Goal: Ask a question

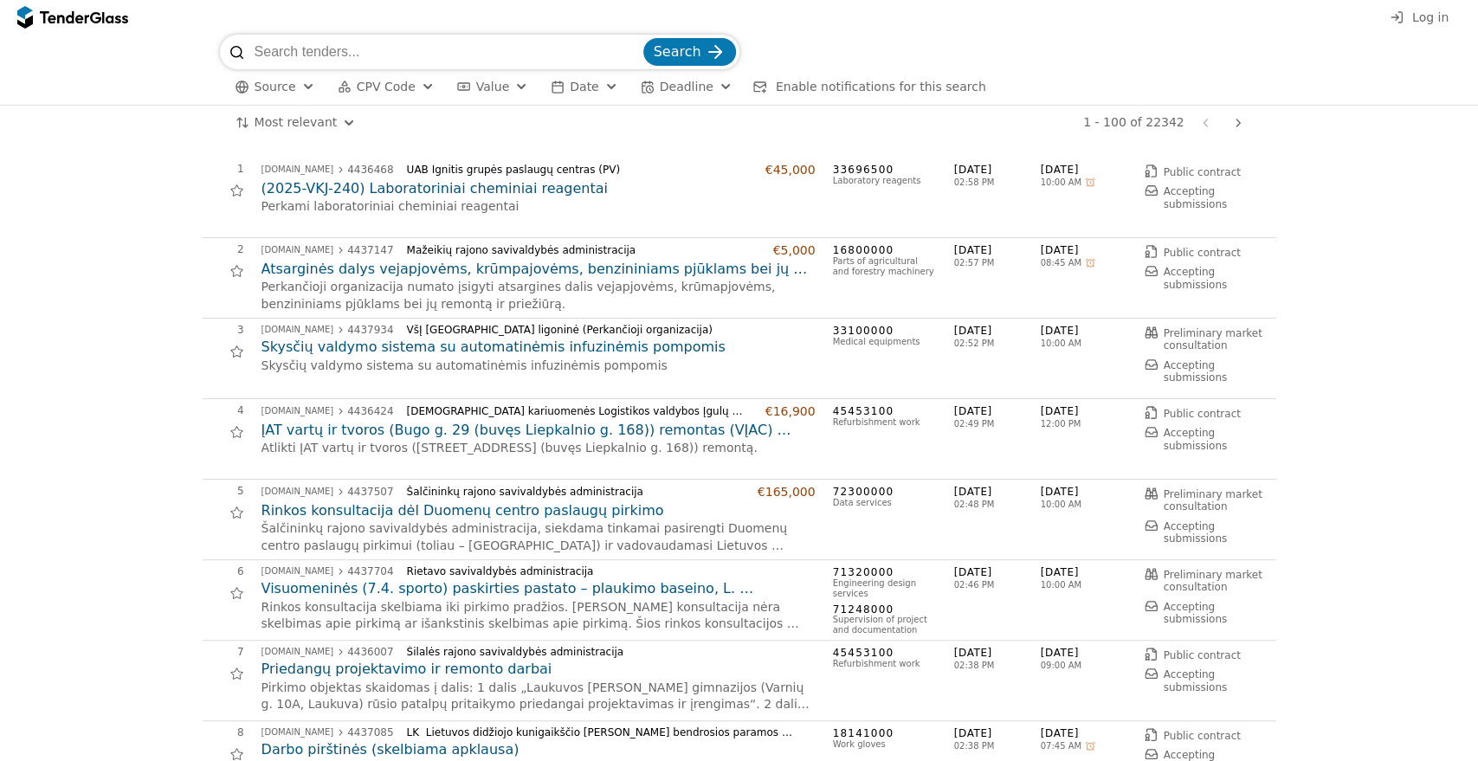
click at [472, 67] on input "search" at bounding box center [447, 52] width 385 height 35
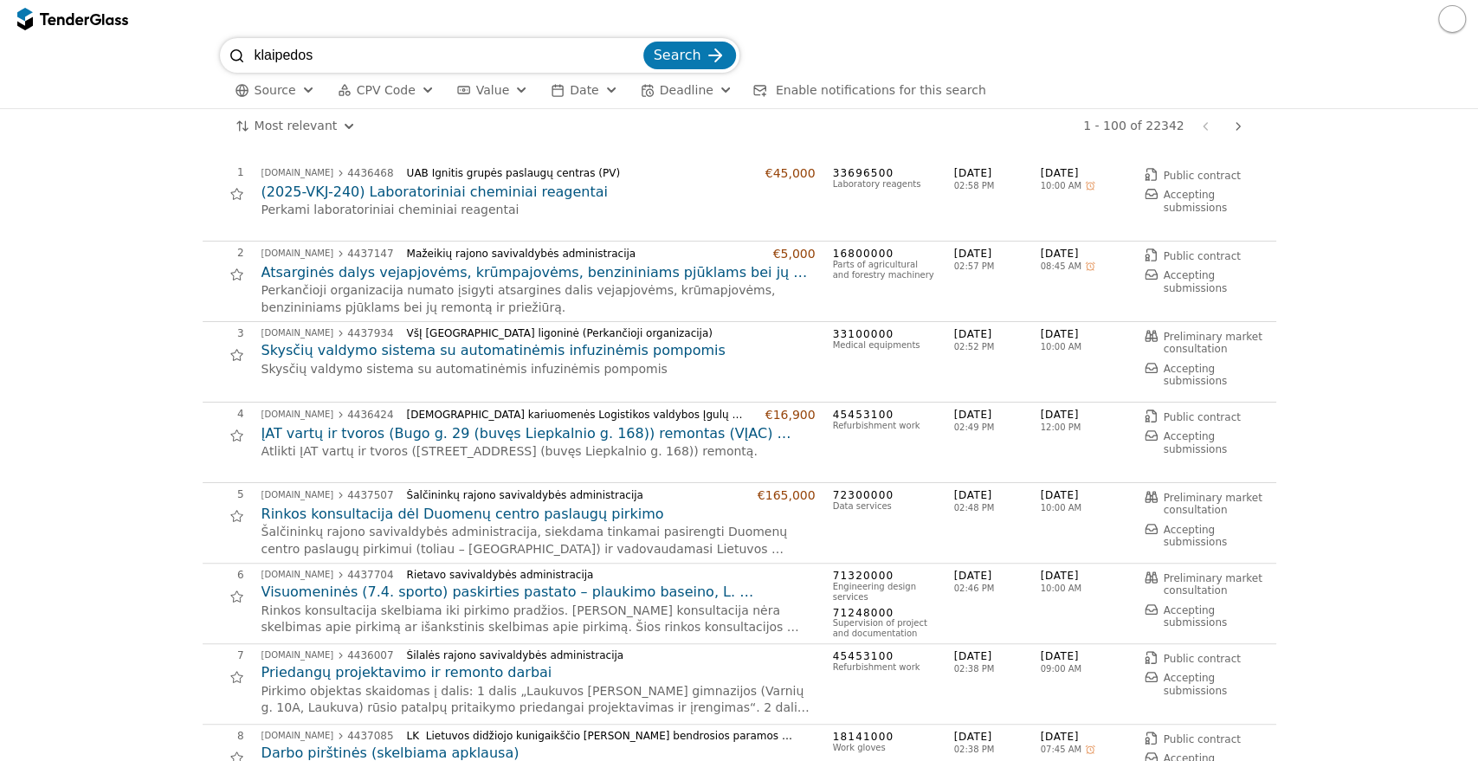
type input "klaipedos"
click at [643, 42] on button "Search" at bounding box center [689, 56] width 93 height 28
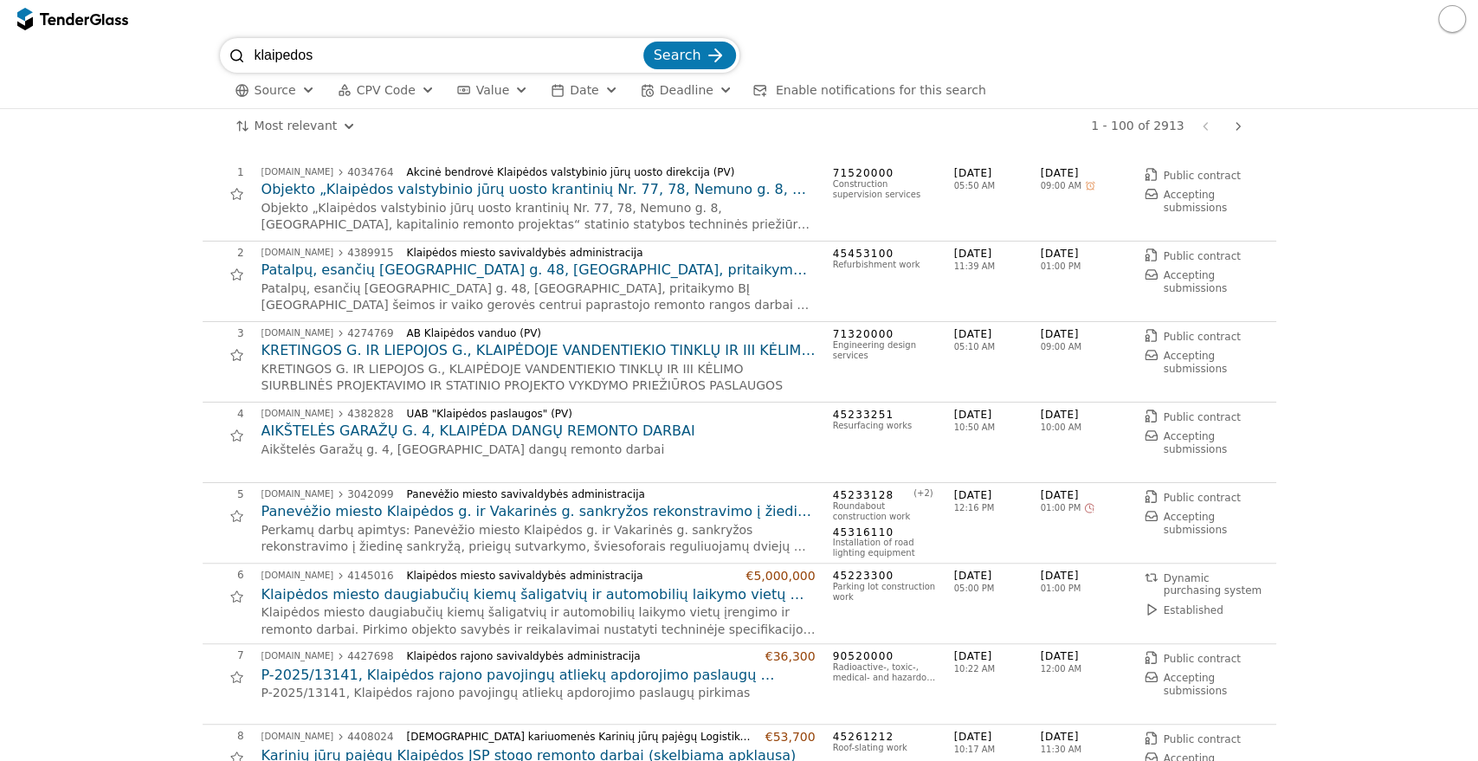
click at [474, 61] on input "klaipedos" at bounding box center [447, 55] width 385 height 35
type input "klaipedos vanduo"
click at [643, 42] on button "Search" at bounding box center [689, 56] width 93 height 28
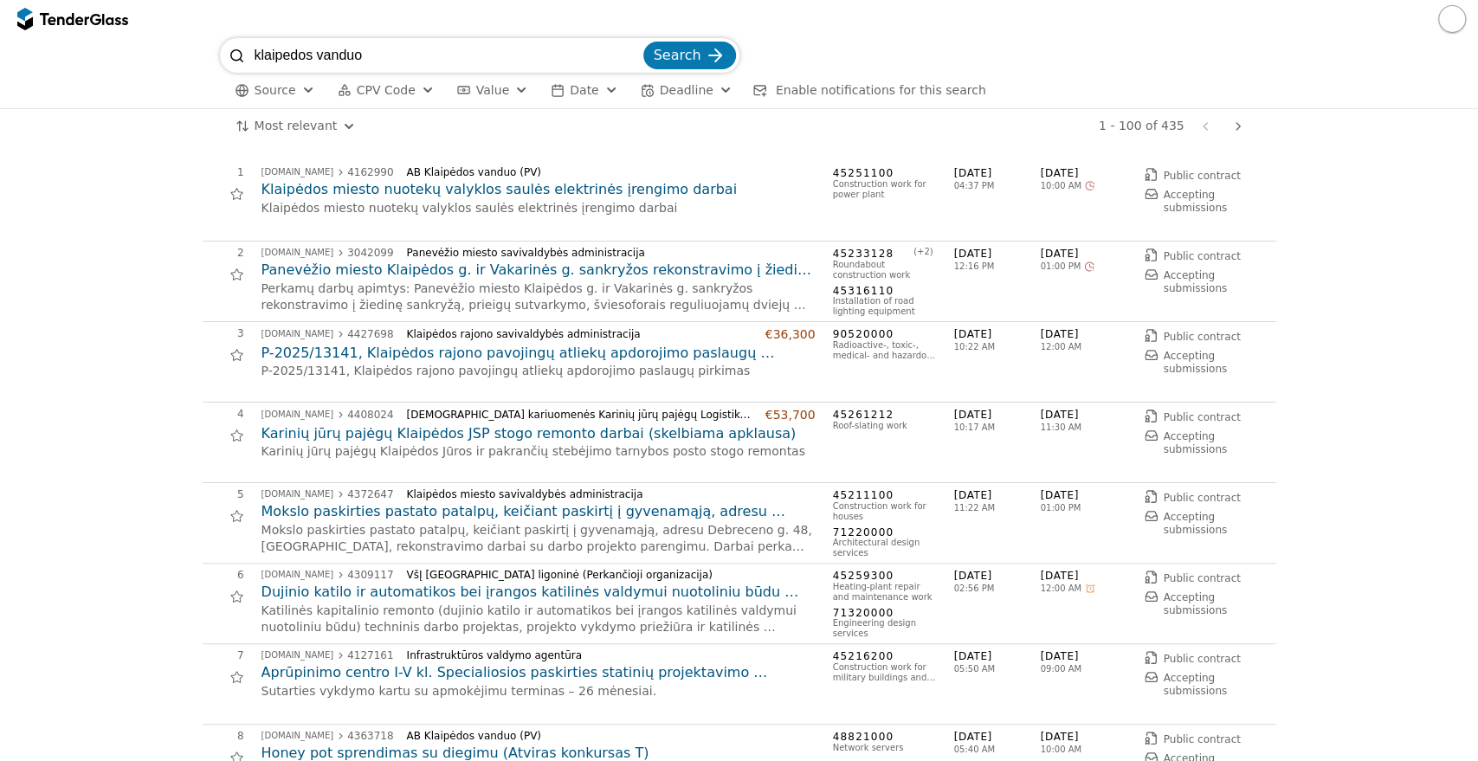
click at [416, 48] on input "klaipedos vanduo" at bounding box center [447, 55] width 385 height 35
type input "klaipedos vanduo nav"
click at [643, 42] on button "Search" at bounding box center [689, 56] width 93 height 28
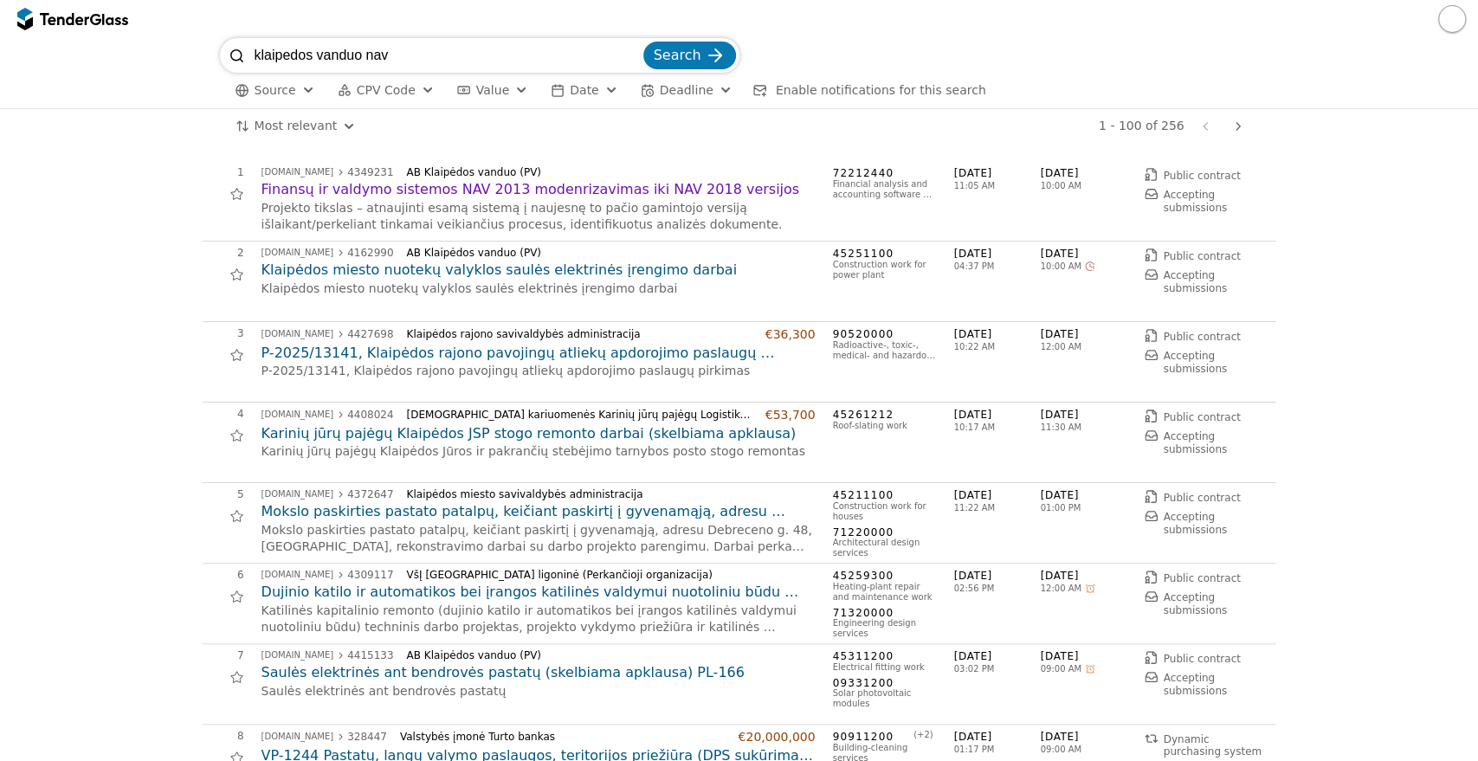
click at [402, 196] on h2 "Finansų ir valdymo sistemos NAV 2013 modenrizavimas iki NAV 2018 versijos" at bounding box center [538, 189] width 554 height 19
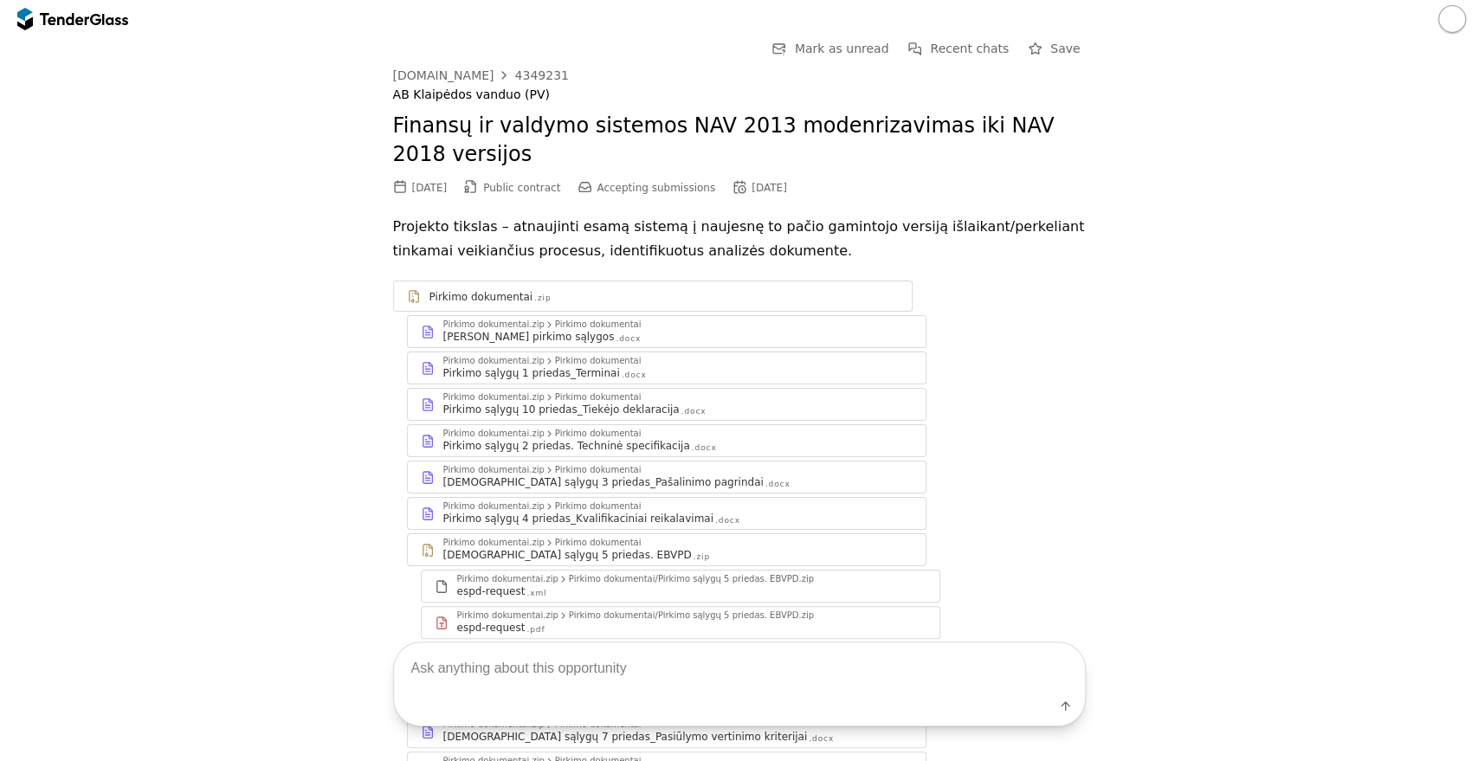
click at [561, 678] on textarea at bounding box center [739, 668] width 691 height 51
type textarea "iki kada galima pateikti klausimus pirkimui?"
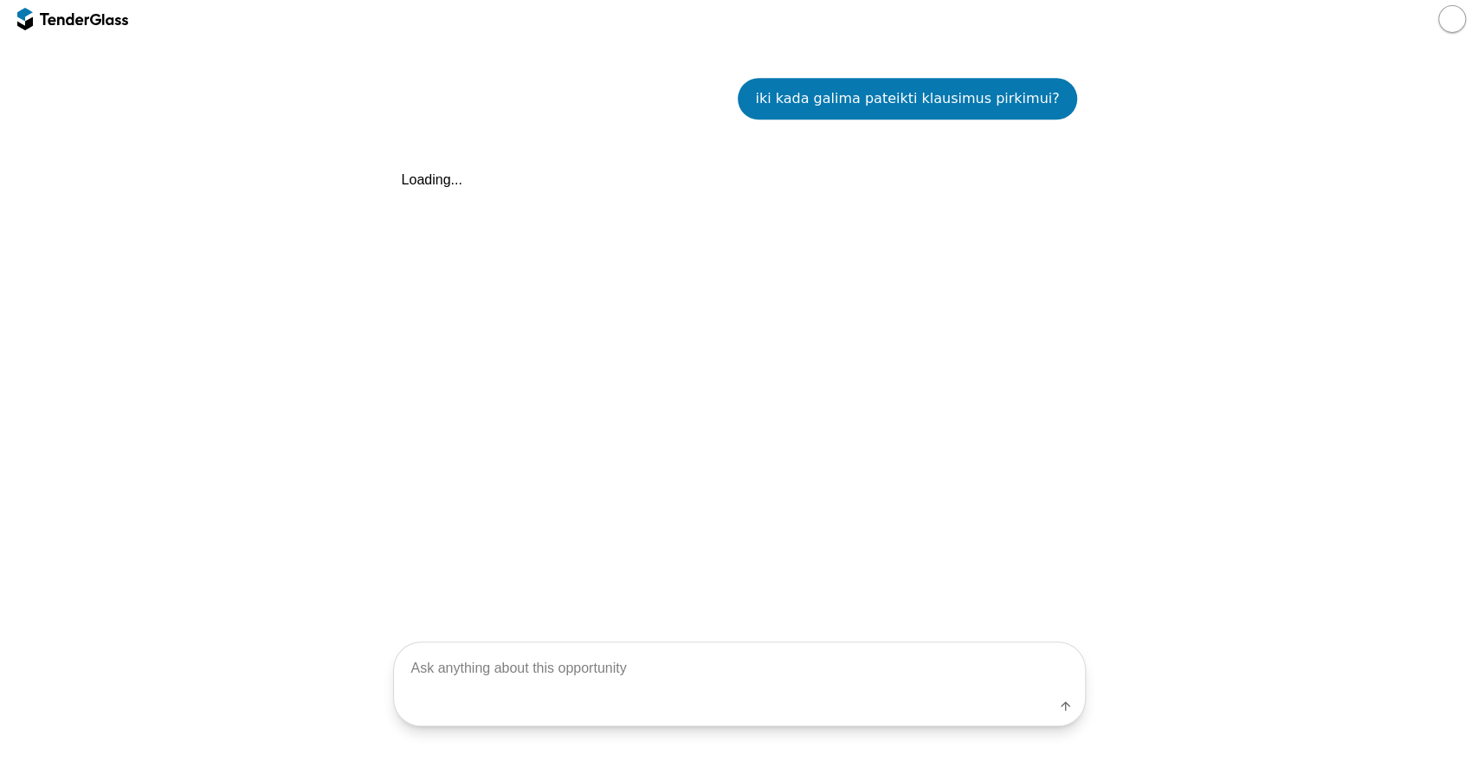
scroll to position [839, 0]
